Goal: Information Seeking & Learning: Learn about a topic

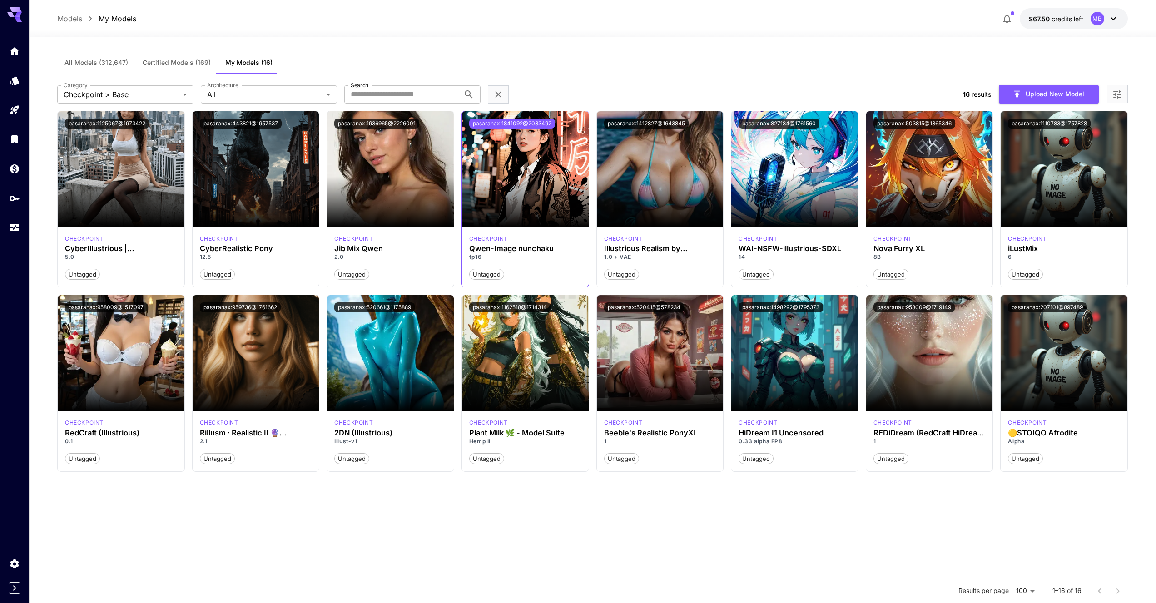
click at [537, 122] on button "pasaranax:1841092@2083492" at bounding box center [512, 124] width 86 height 10
click at [241, 98] on body "**********" at bounding box center [578, 382] width 1156 height 765
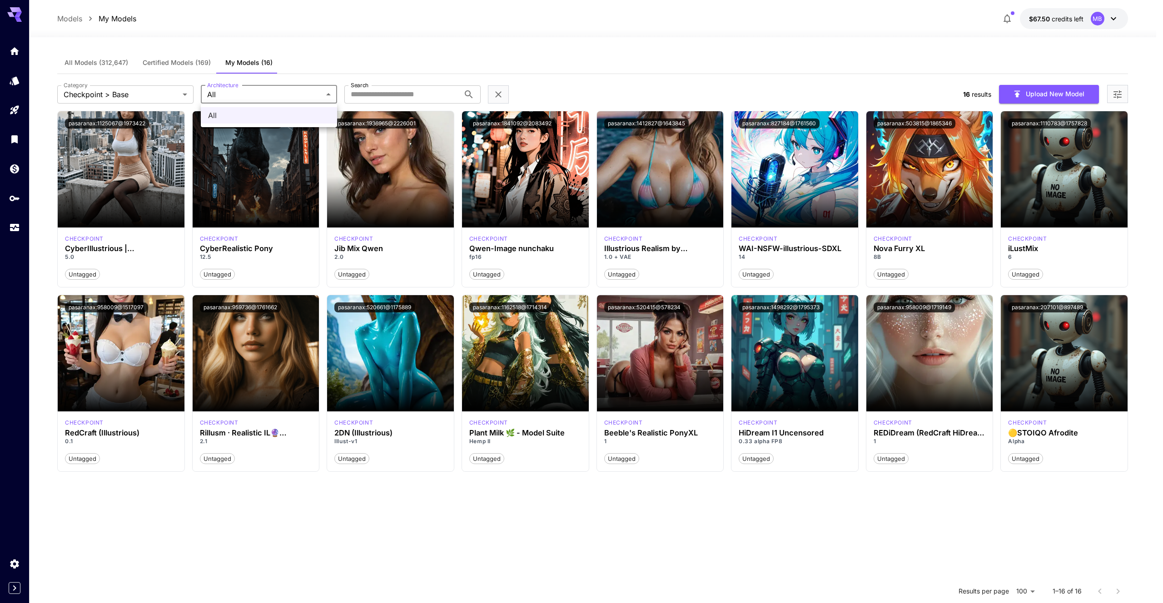
click at [314, 96] on div at bounding box center [581, 301] width 1163 height 603
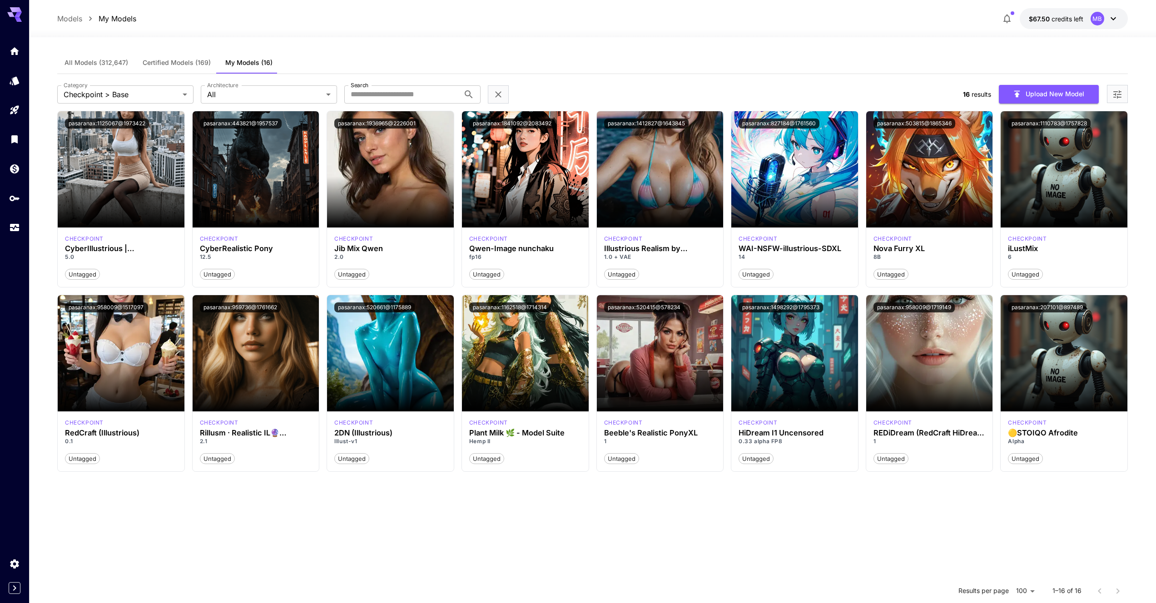
click at [672, 37] on div at bounding box center [592, 31] width 1127 height 11
click at [503, 124] on button "pasaranax:1841092@2083492" at bounding box center [512, 124] width 86 height 10
click at [151, 92] on body "**********" at bounding box center [581, 382] width 1163 height 765
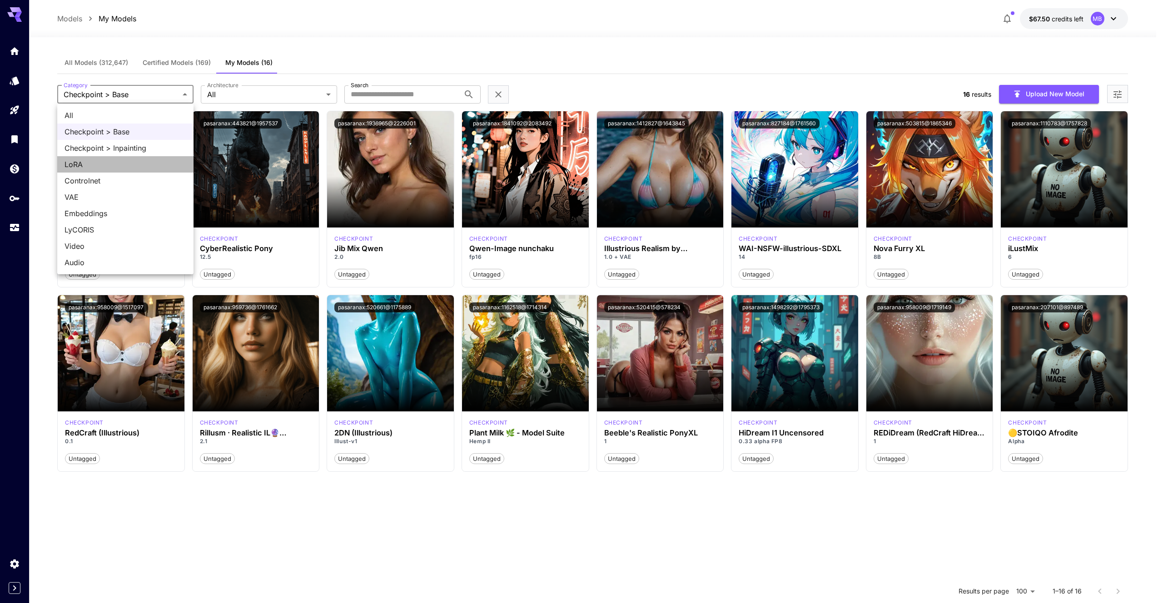
click at [106, 164] on span "LoRA" at bounding box center [125, 164] width 122 height 11
type input "****"
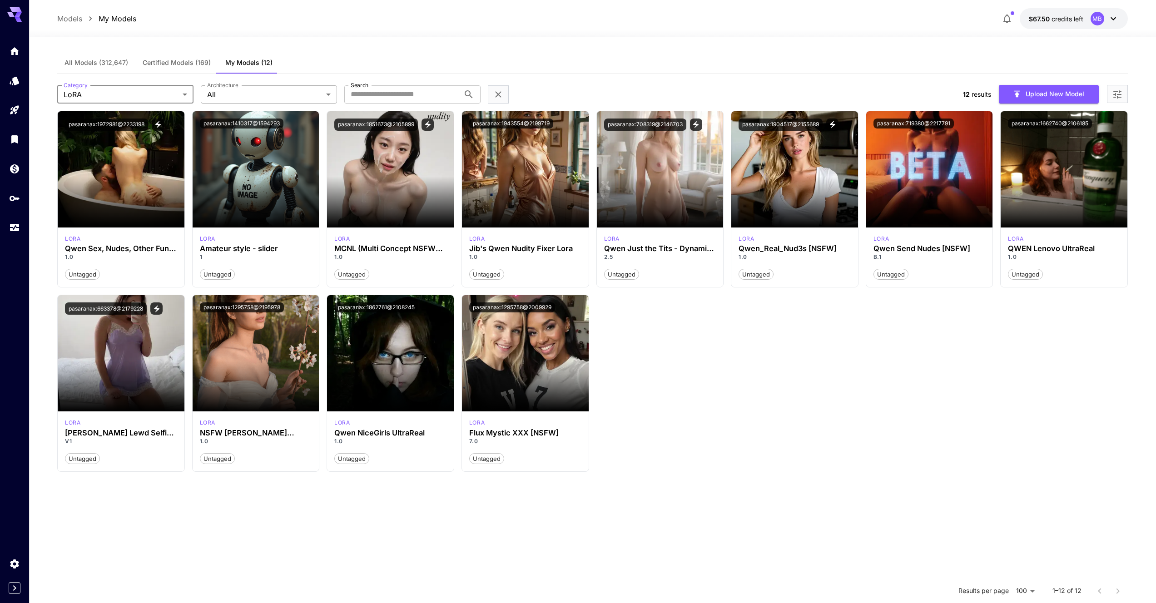
click at [290, 91] on body "Models My Models $67.50 credits left MB All Models (312,647) Certified Models (…" at bounding box center [578, 382] width 1156 height 765
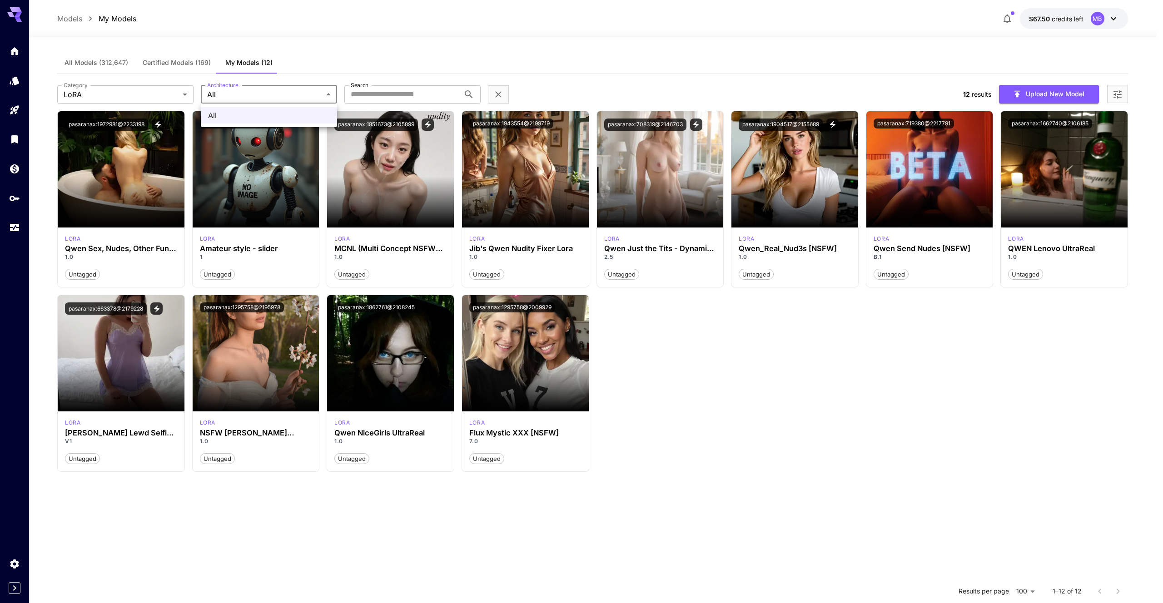
click at [412, 58] on div at bounding box center [581, 301] width 1163 height 603
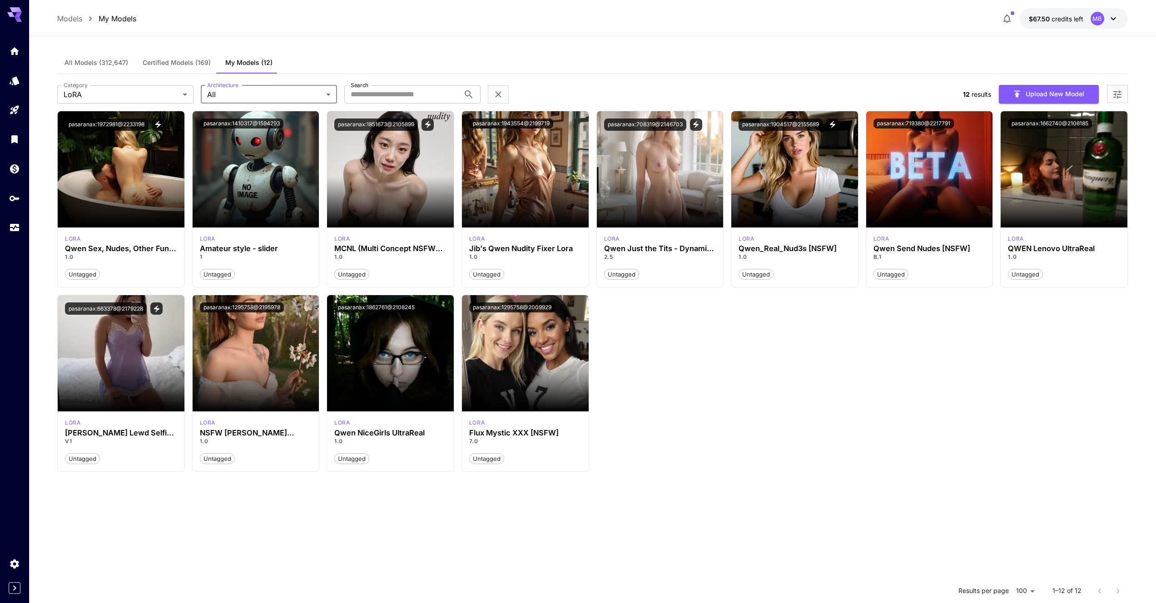
click at [451, 52] on div "All Models (312,647) Certified Models (169) My Models (12)" at bounding box center [592, 63] width 1071 height 22
click at [160, 125] on icon "View trigger words" at bounding box center [157, 124] width 5 height 7
click at [387, 60] on div "All Models (312,647) Certified Models (169) My Models (12)" at bounding box center [592, 63] width 1071 height 22
click at [797, 197] on section at bounding box center [794, 202] width 127 height 51
click at [834, 122] on icon "View trigger words" at bounding box center [832, 124] width 8 height 8
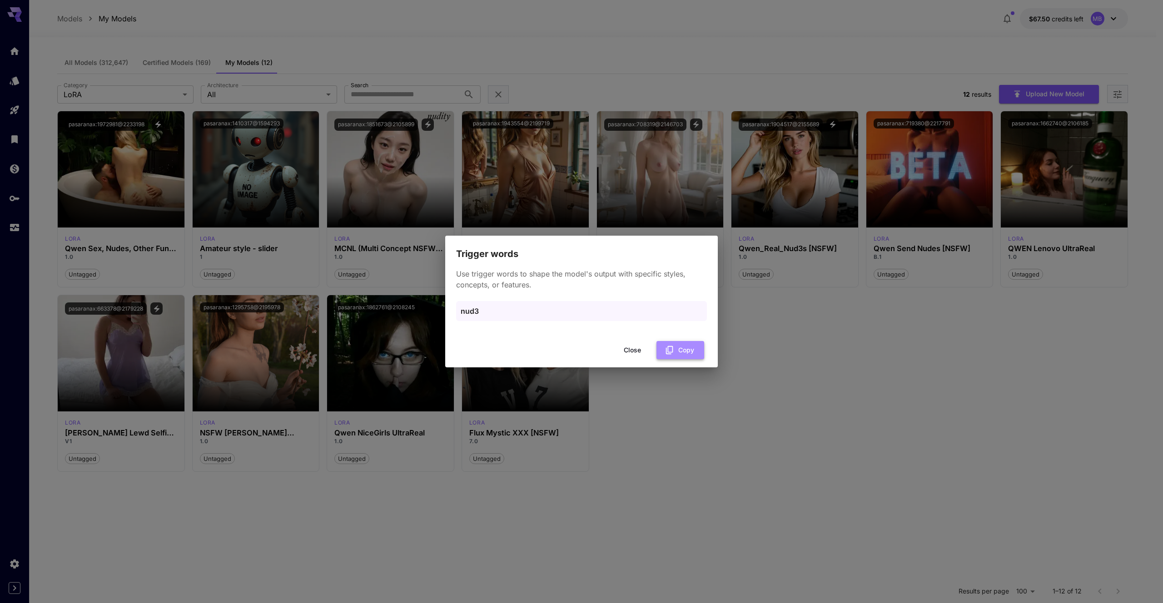
click at [669, 352] on icon "button" at bounding box center [669, 350] width 10 height 10
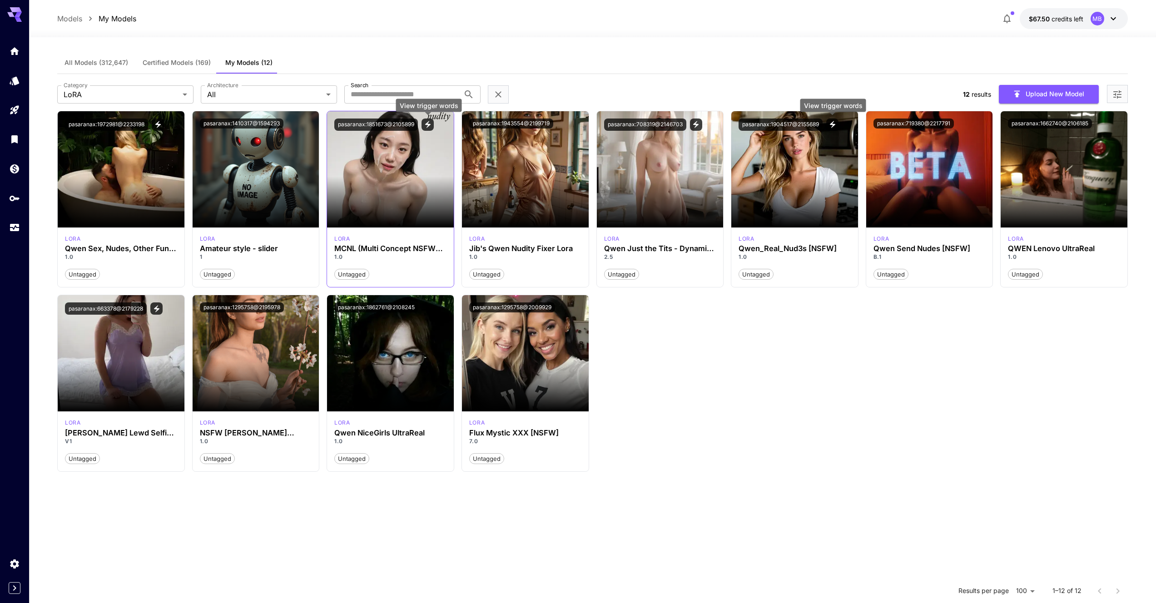
click at [429, 122] on icon "View trigger words" at bounding box center [428, 124] width 8 height 8
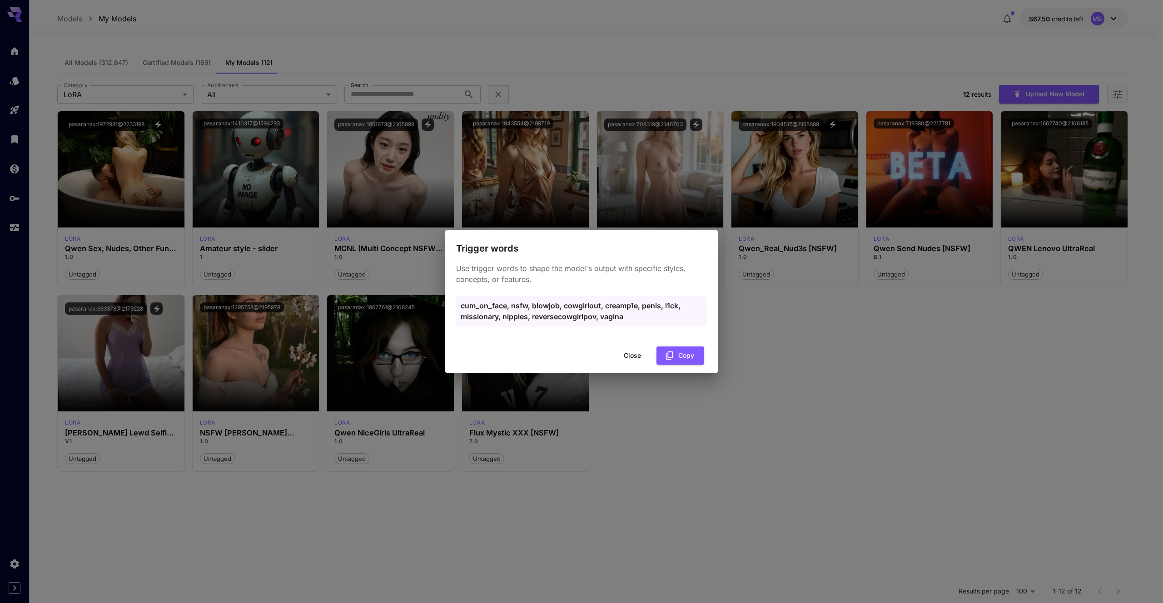
click at [629, 355] on button "Close" at bounding box center [632, 356] width 41 height 19
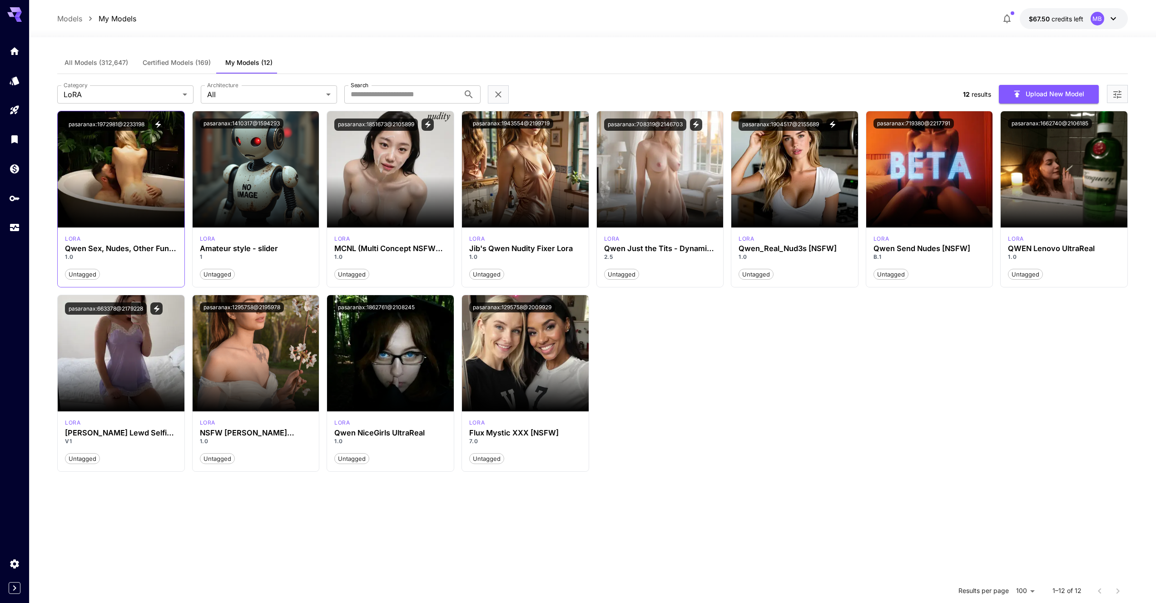
click at [162, 125] on icon "View trigger words" at bounding box center [158, 124] width 8 height 8
click at [692, 124] on icon "View trigger words" at bounding box center [696, 124] width 8 height 8
click at [160, 310] on icon "View trigger words" at bounding box center [157, 309] width 8 height 8
